Goal: Entertainment & Leisure: Consume media (video, audio)

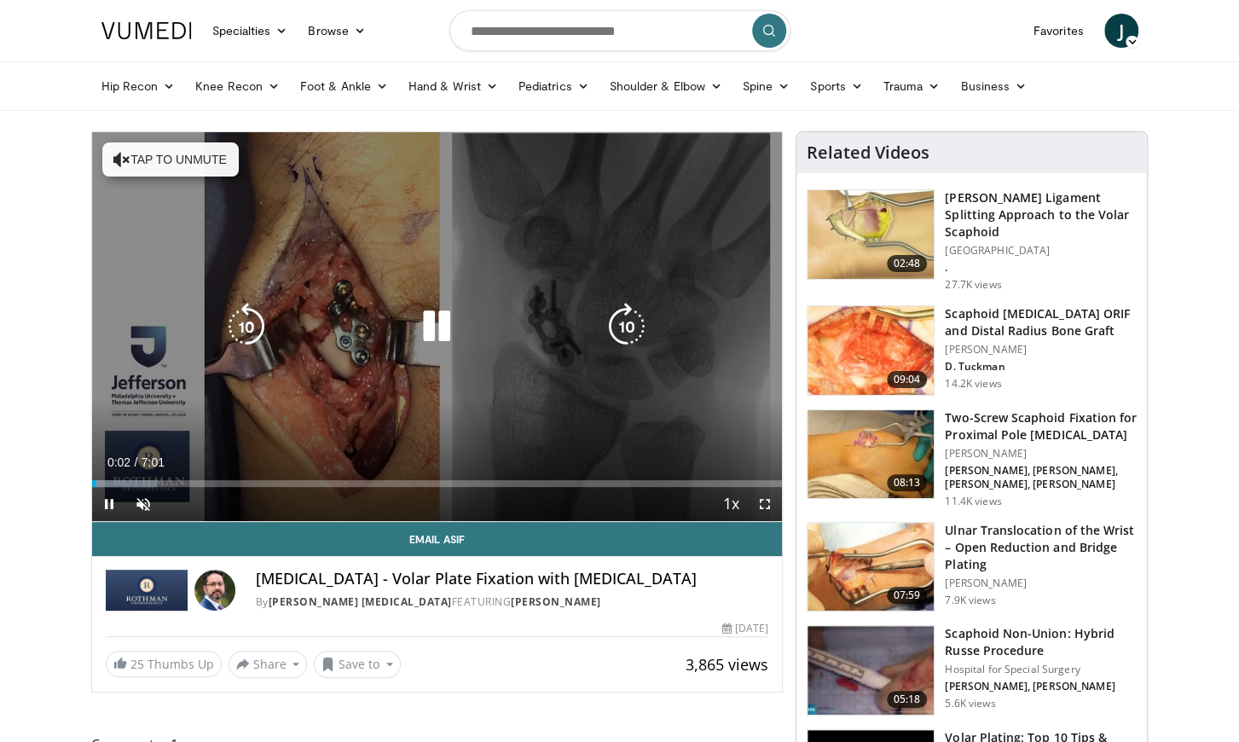
click at [172, 159] on button "Tap to unmute" at bounding box center [170, 159] width 136 height 34
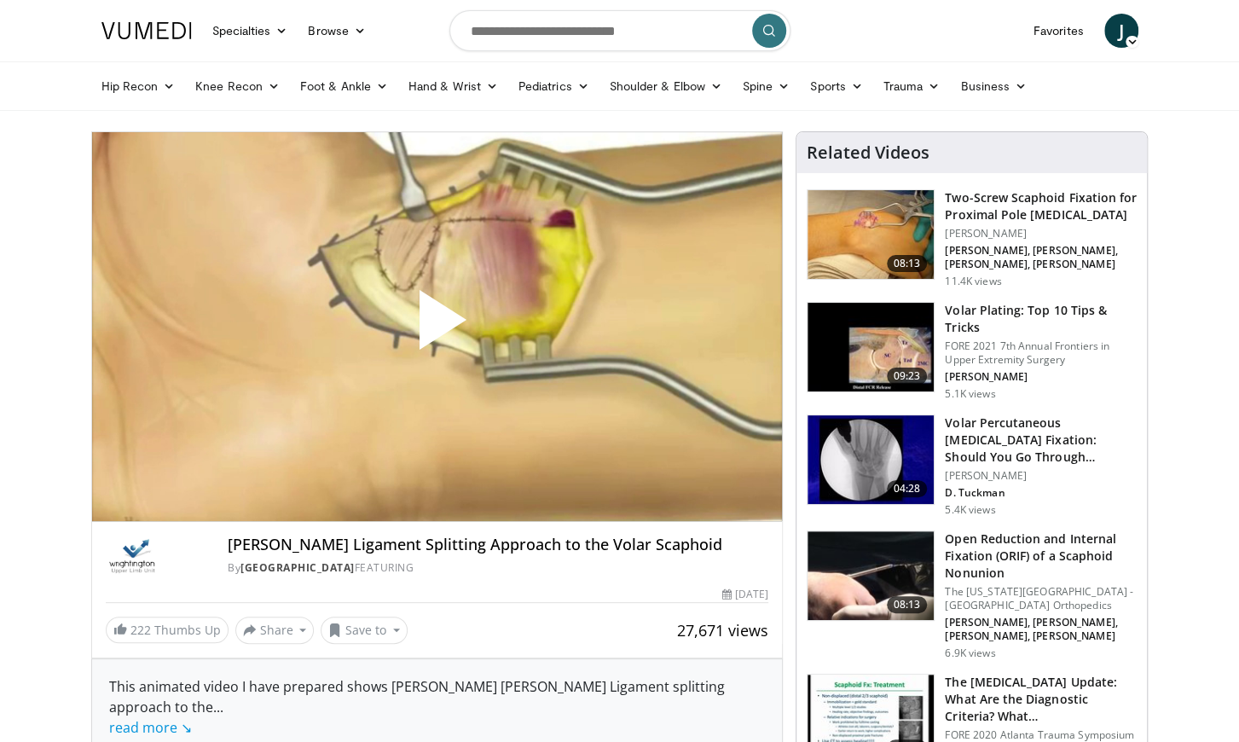
click at [437, 327] on span "Video Player" at bounding box center [437, 327] width 0 height 0
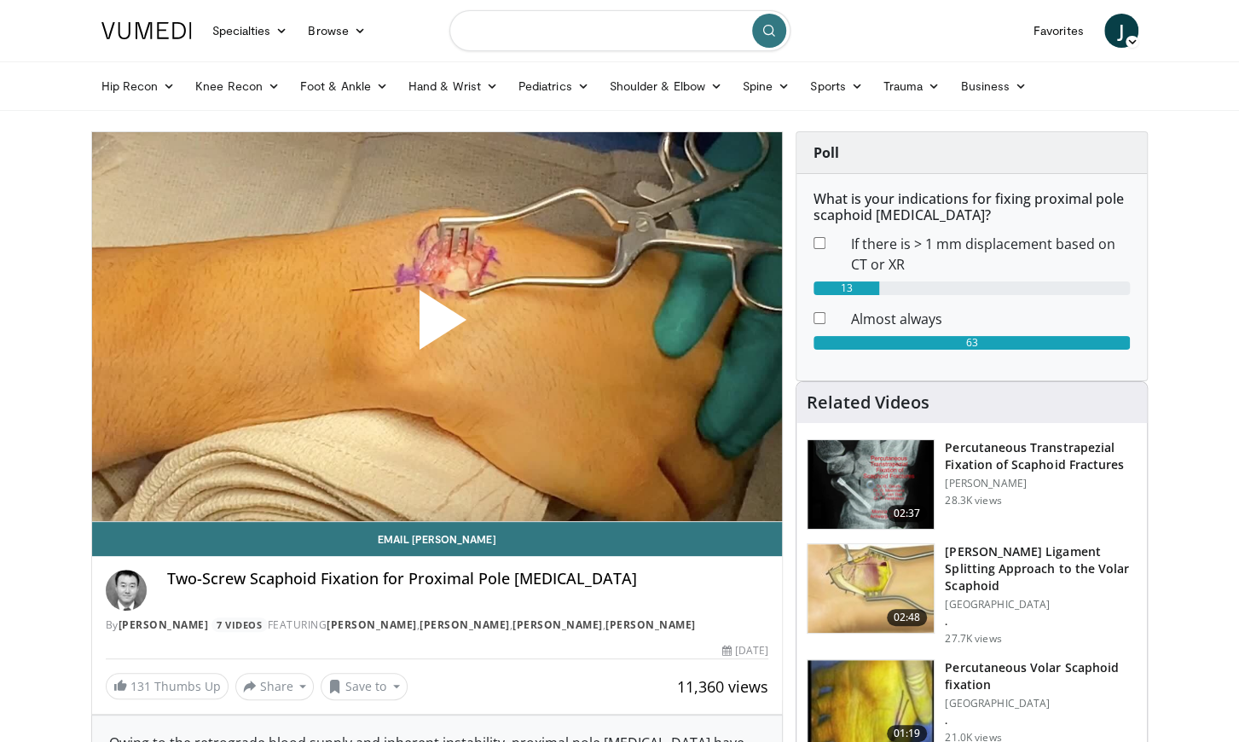
click at [600, 32] on input "Search topics, interventions" at bounding box center [619, 30] width 341 height 41
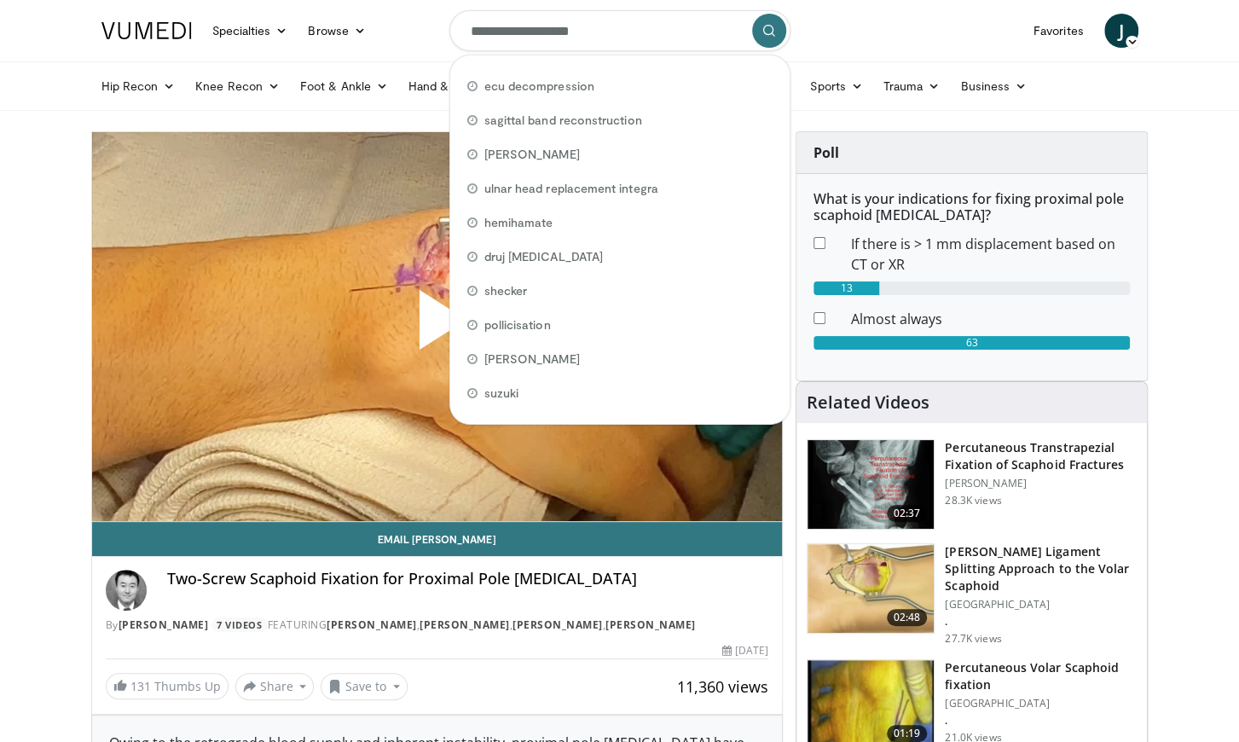
type input "**********"
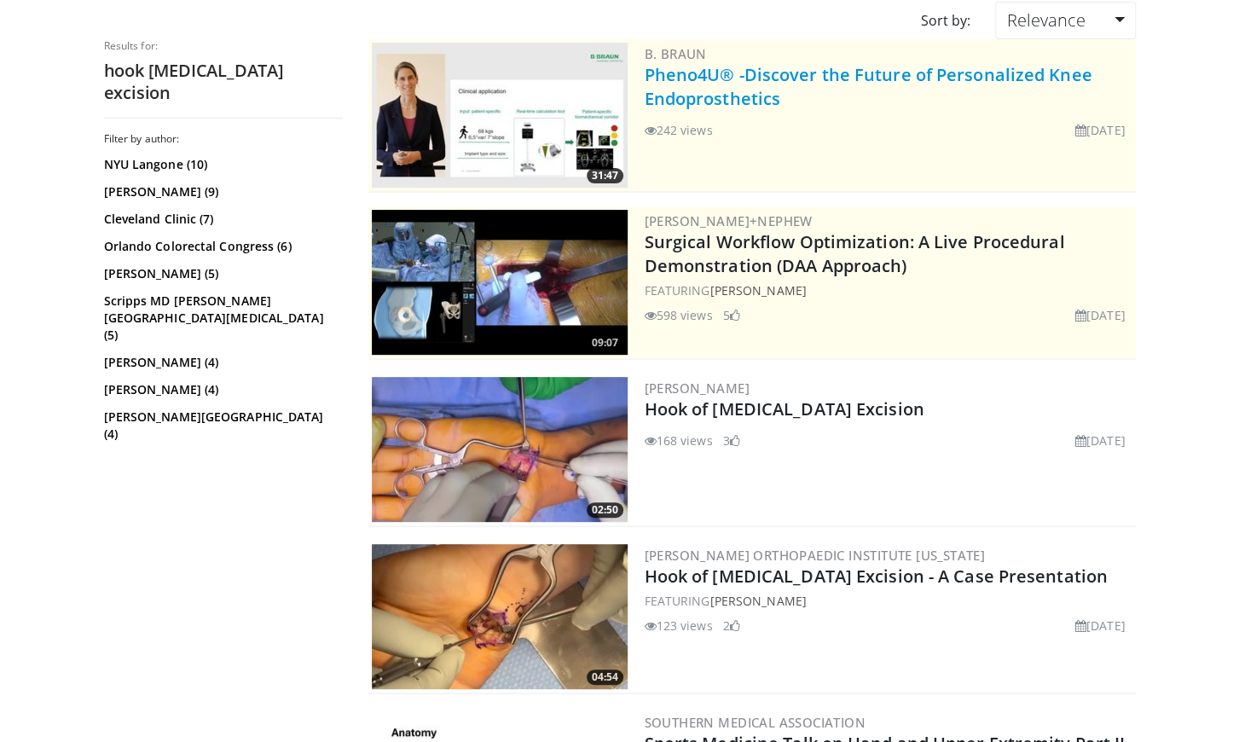
scroll to position [151, 0]
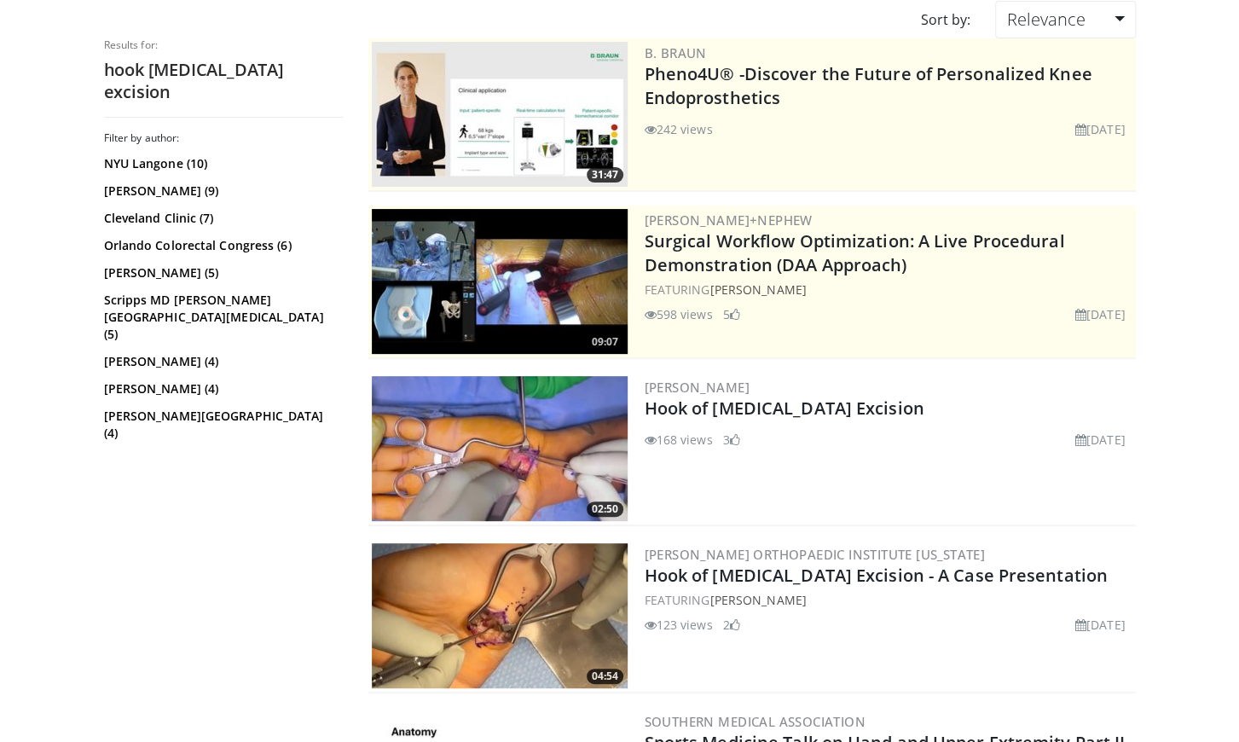
click at [512, 443] on img at bounding box center [500, 448] width 256 height 145
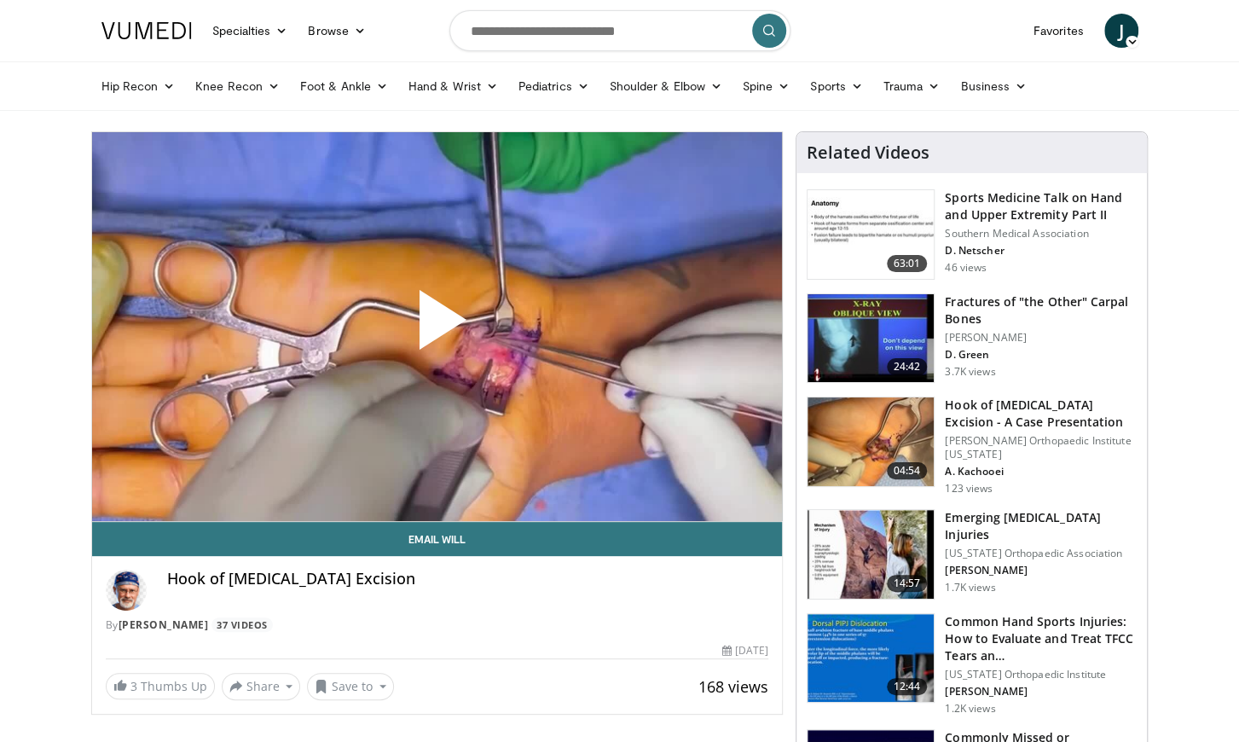
click at [437, 327] on span "Video Player" at bounding box center [437, 327] width 0 height 0
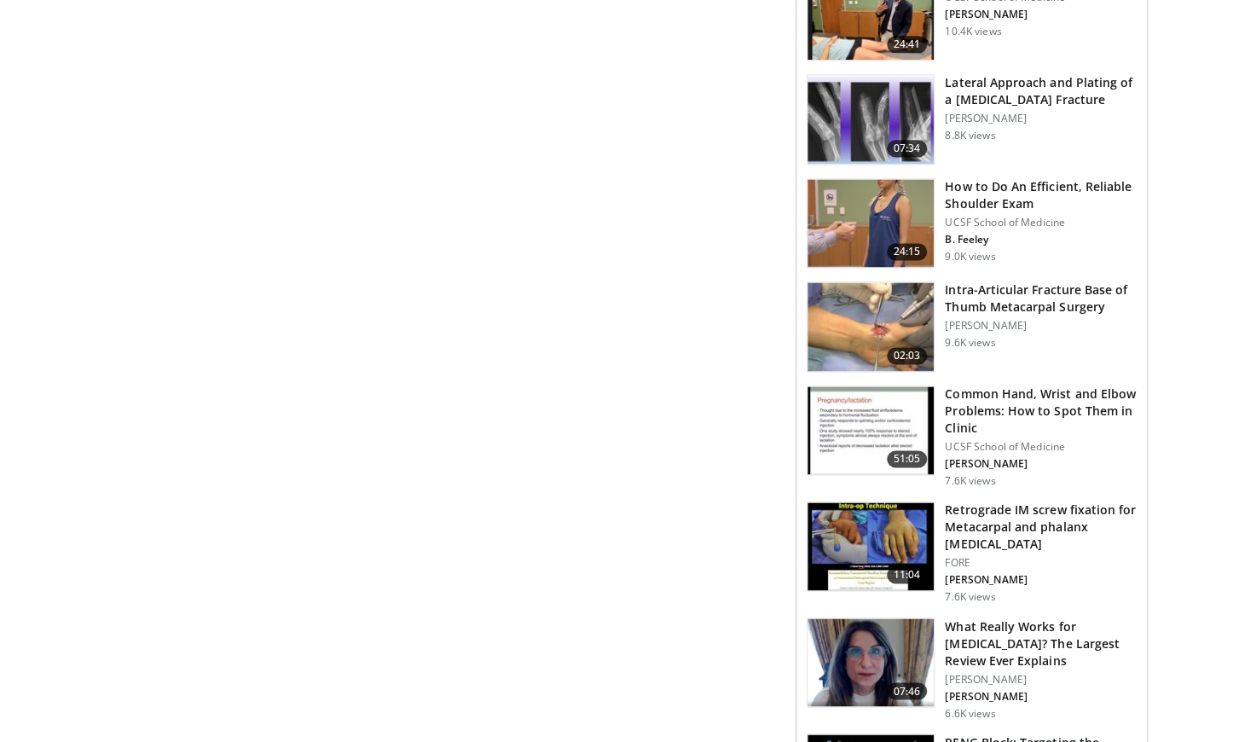
scroll to position [1295, 0]
